Goal: Task Accomplishment & Management: Use online tool/utility

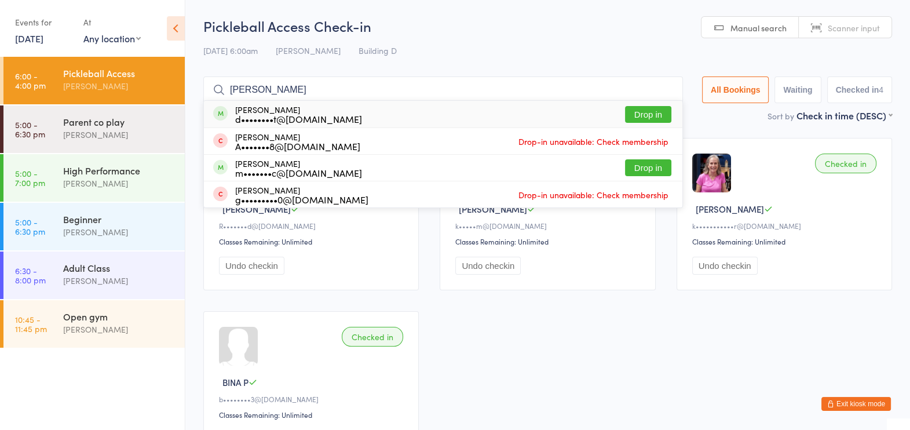
type input "[PERSON_NAME]"
click at [643, 115] on button "Drop in" at bounding box center [648, 114] width 46 height 17
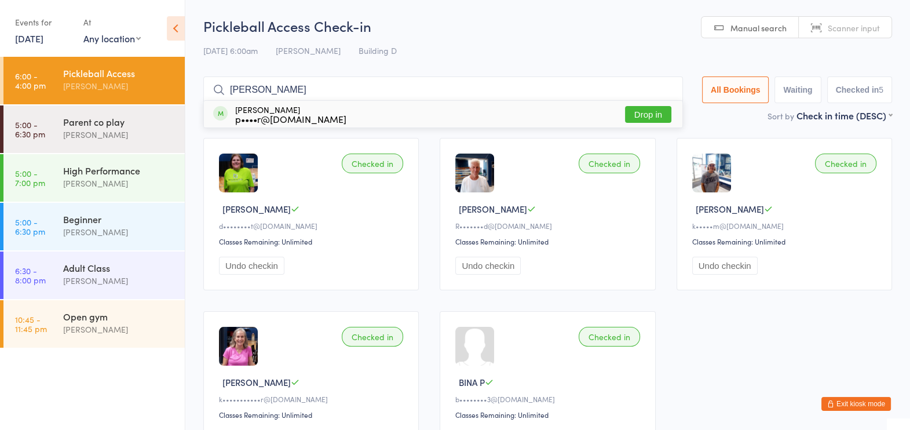
type input "[PERSON_NAME]"
click at [650, 113] on button "Drop in" at bounding box center [648, 114] width 46 height 17
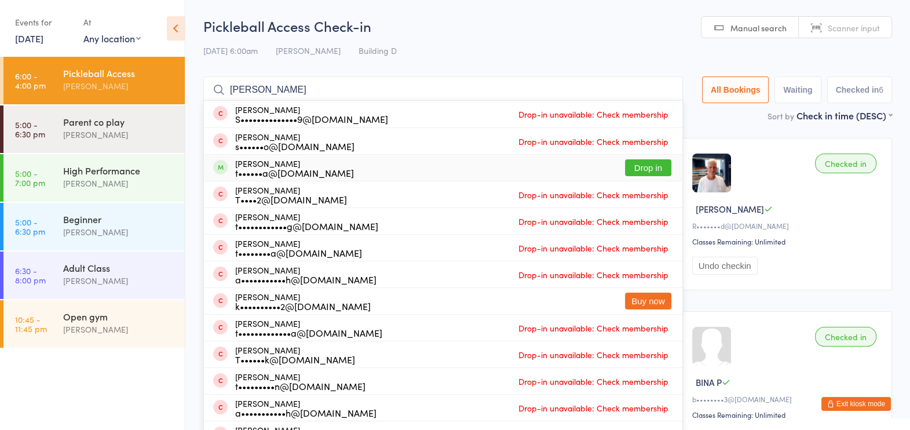
type input "[PERSON_NAME]"
click at [653, 170] on button "Drop in" at bounding box center [648, 167] width 46 height 17
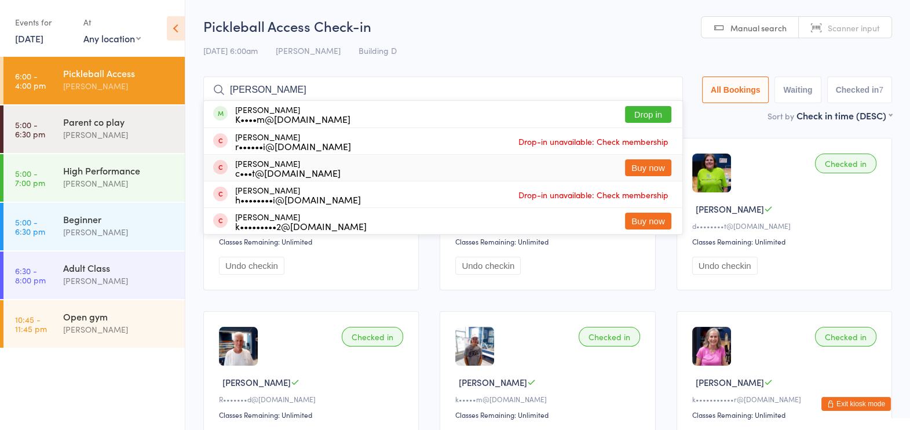
type input "[PERSON_NAME]"
click at [653, 170] on button "Buy now" at bounding box center [648, 167] width 46 height 17
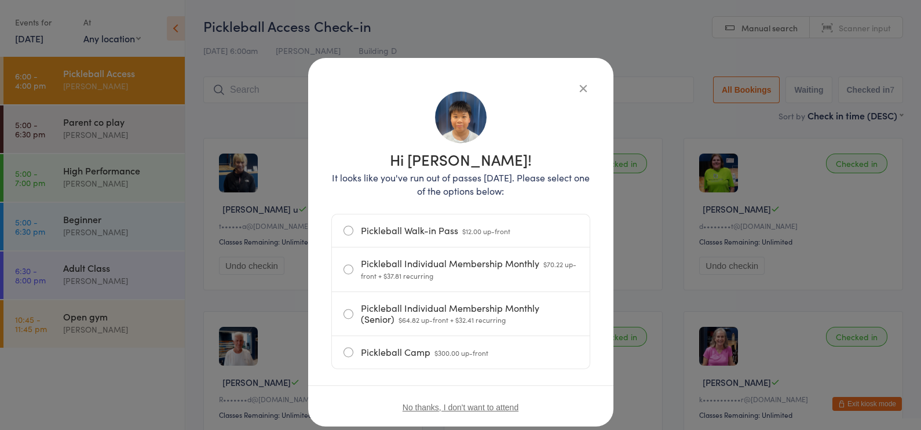
click at [578, 88] on icon "button" at bounding box center [583, 88] width 13 height 13
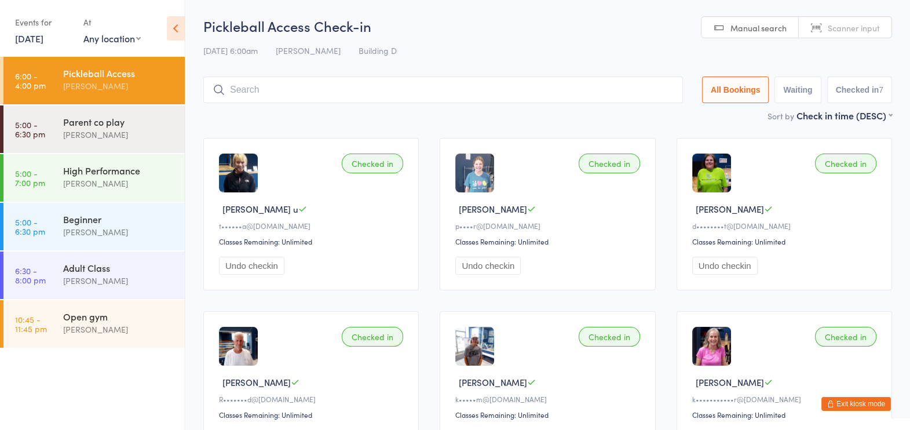
click at [234, 88] on input "search" at bounding box center [443, 89] width 480 height 27
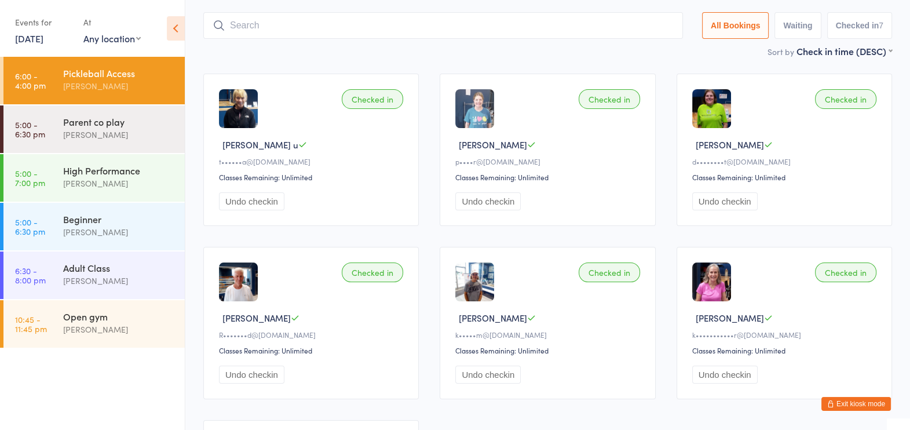
scroll to position [77, 0]
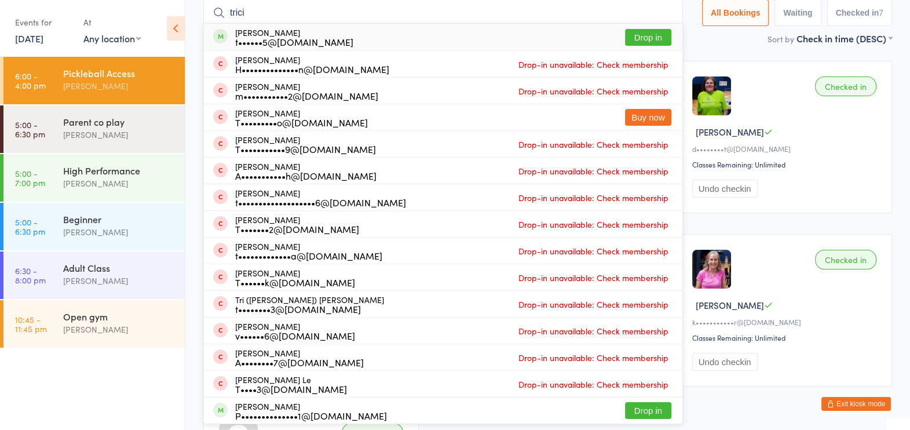
type input "trici"
click at [652, 32] on button "Drop in" at bounding box center [648, 37] width 46 height 17
